Goal: Task Accomplishment & Management: Manage account settings

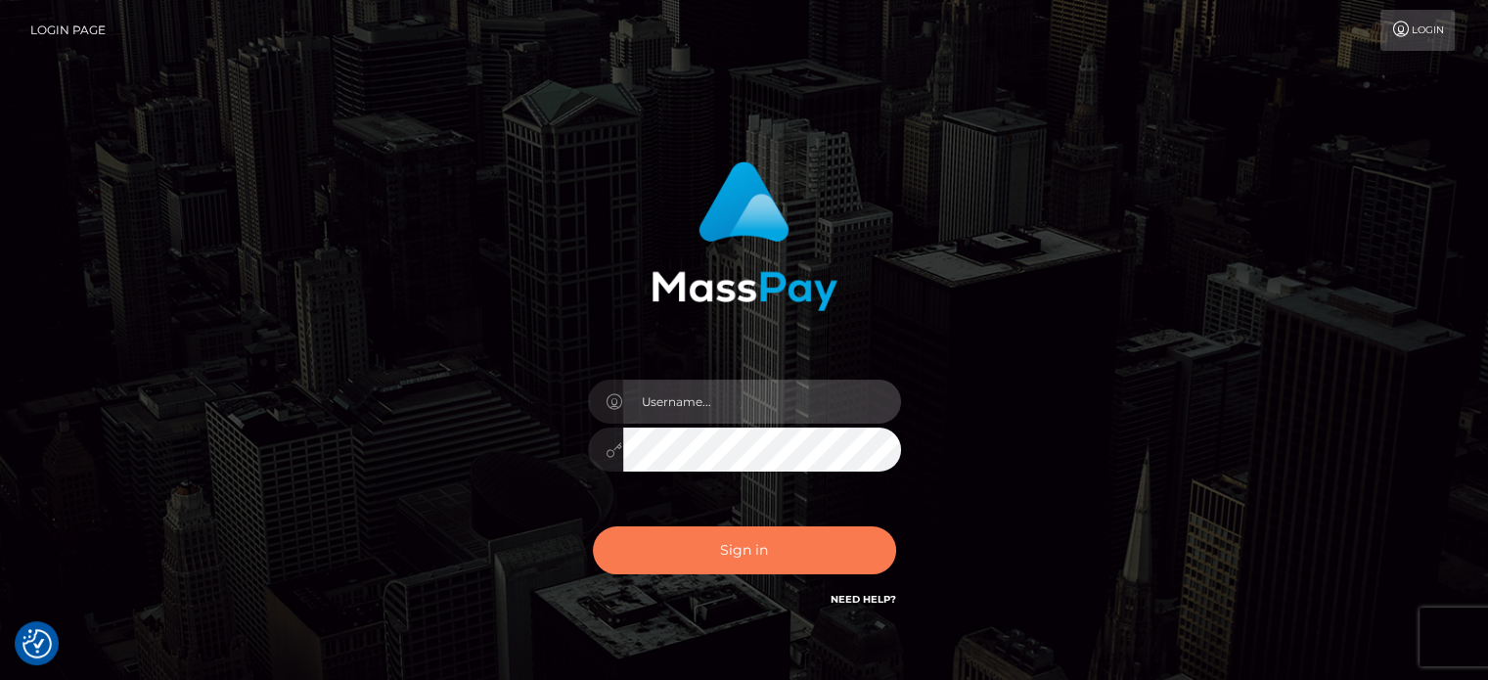
type input "Lawrence.megabonanza"
click at [719, 554] on button "Sign in" at bounding box center [744, 550] width 303 height 48
type input "[PERSON_NAME].megabonanza"
click at [708, 539] on button "Sign in" at bounding box center [744, 550] width 303 height 48
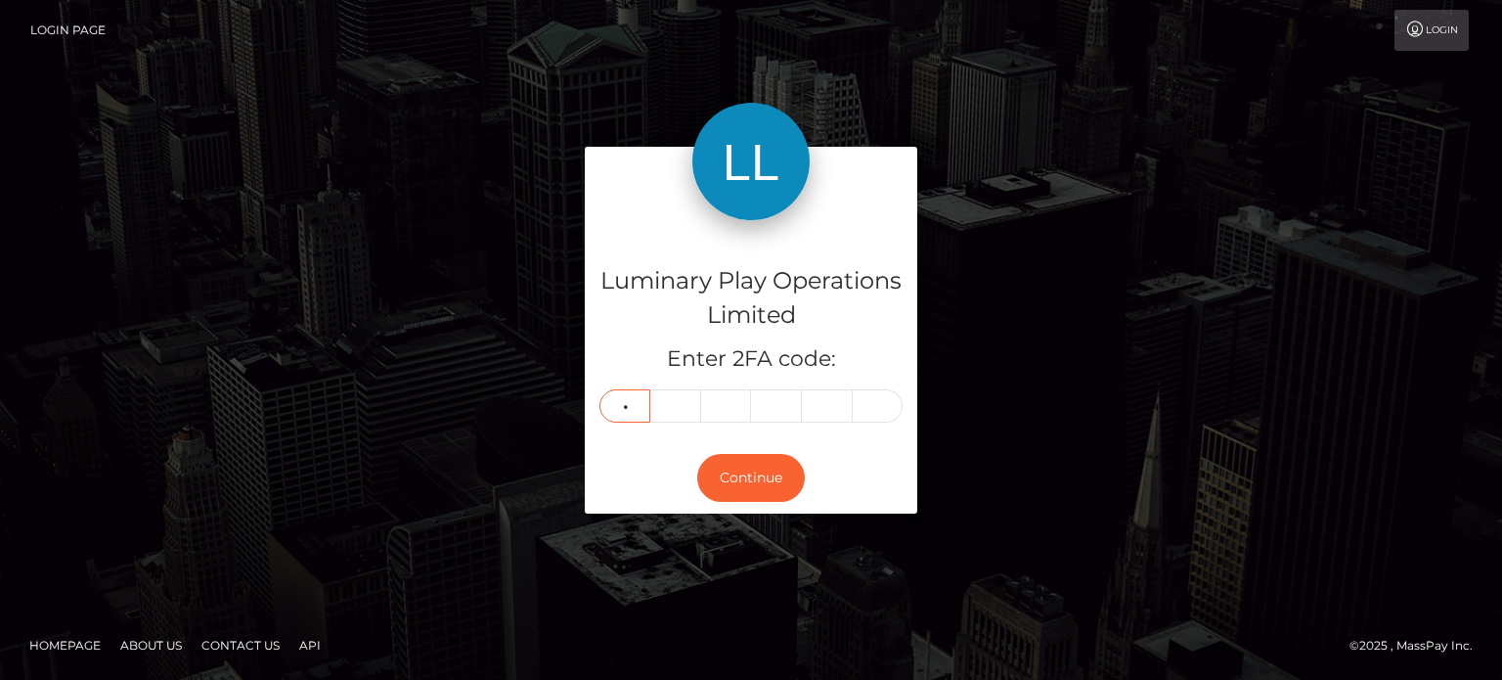
type input "9"
type input "0"
type input "8"
type input "0"
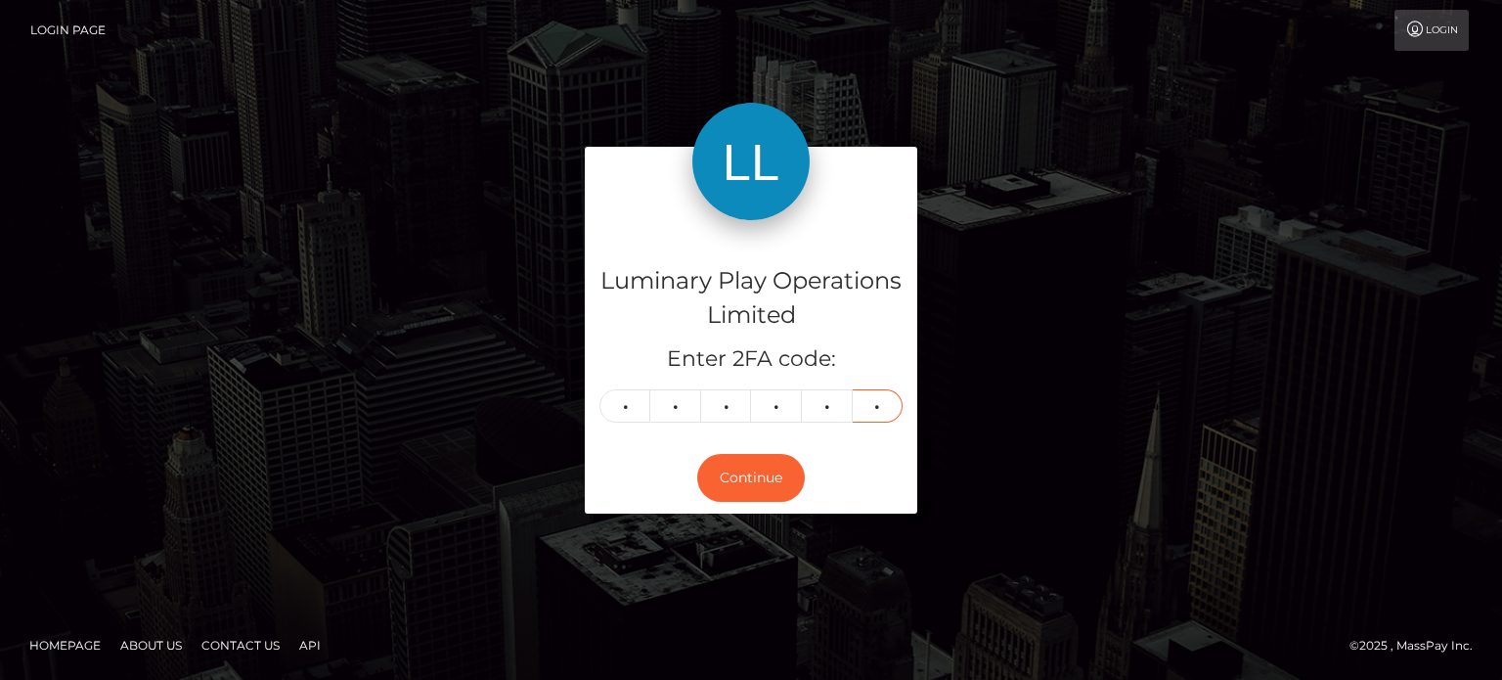
type input "2"
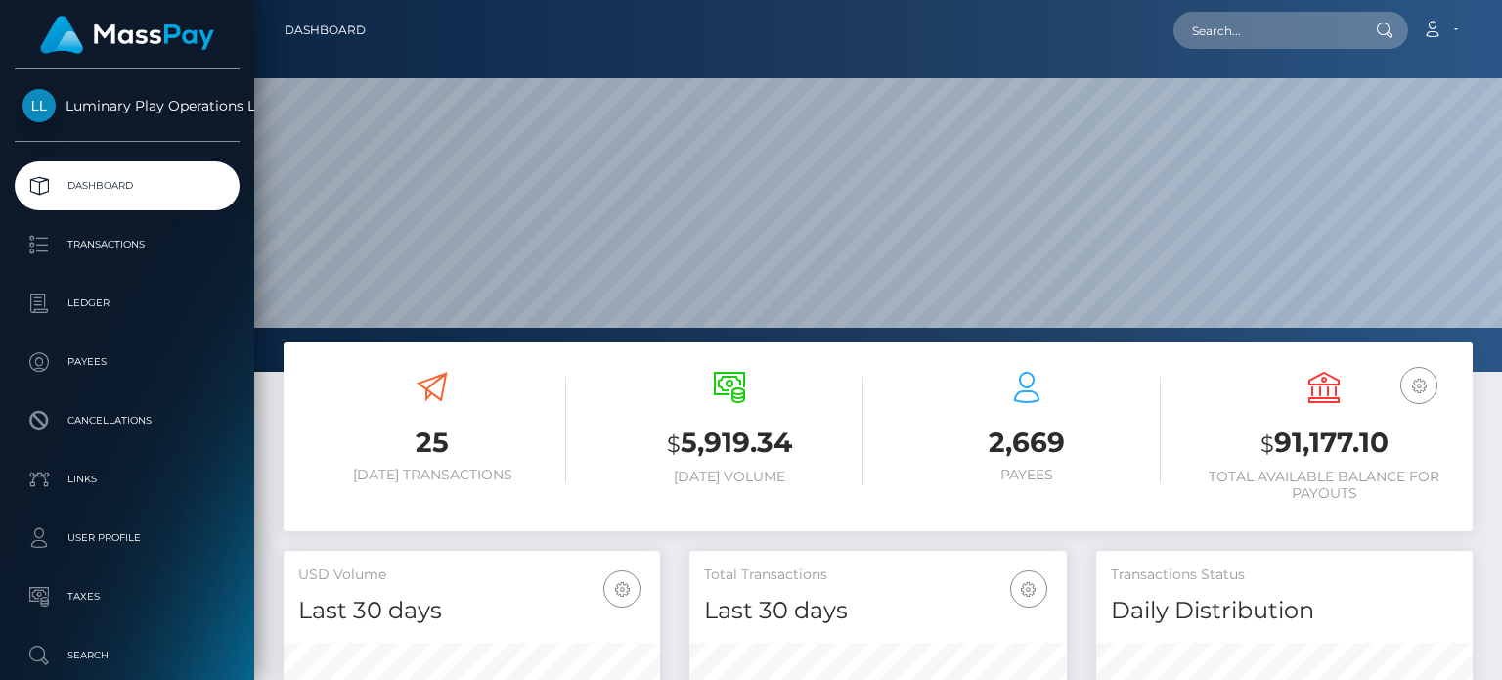
scroll to position [346, 376]
click at [1336, 437] on h3 "$ 91,177.10" at bounding box center [1324, 444] width 268 height 40
click at [1334, 437] on h3 "$ 91,177.10" at bounding box center [1324, 444] width 268 height 40
copy h3 "91,177.10"
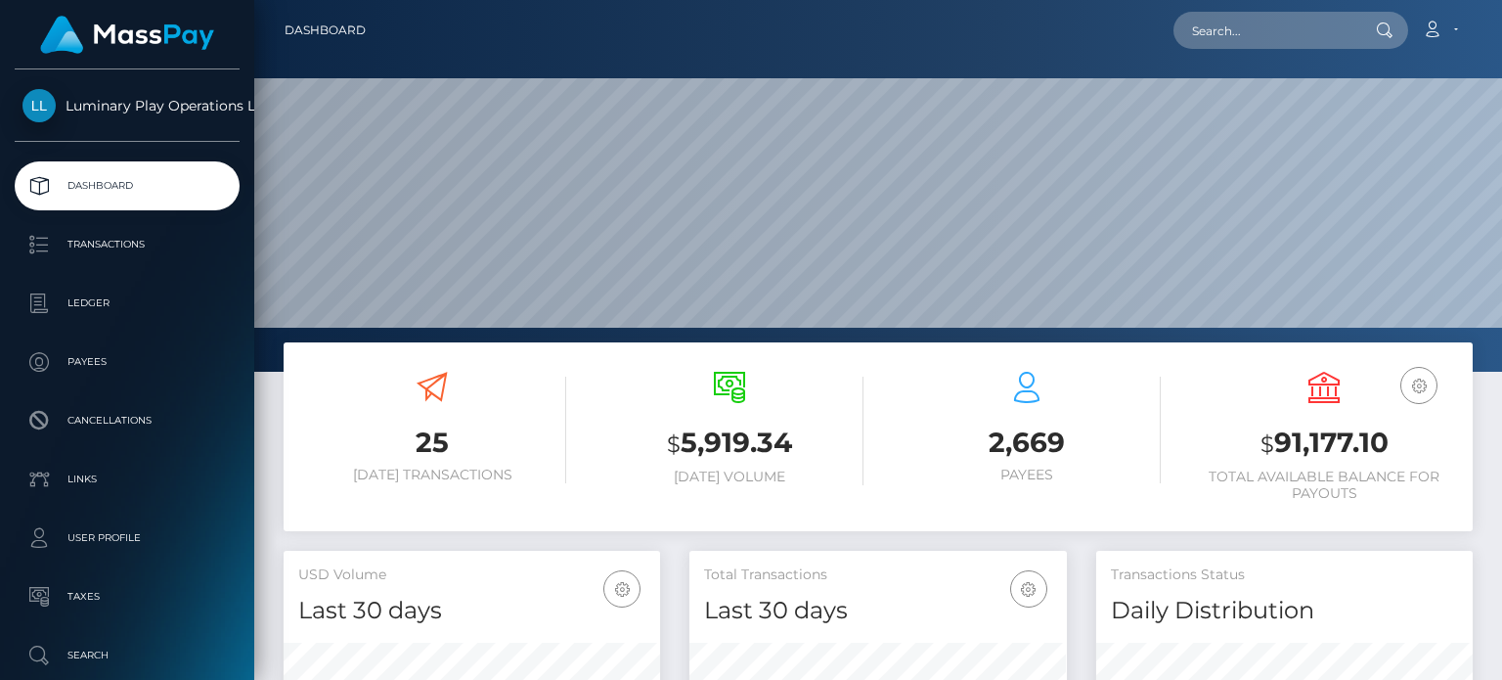
click at [573, 542] on div "25 Today Transactions $ 5,919.34 Today Volume 2,669 $" at bounding box center [878, 446] width 1219 height 208
drag, startPoint x: 782, startPoint y: 543, endPoint x: 879, endPoint y: 566, distance: 100.6
click at [798, 543] on div "25 Today Transactions $ 5,919.34 Today Volume 2,669 $" at bounding box center [878, 446] width 1219 height 208
